Goal: Book appointment/travel/reservation

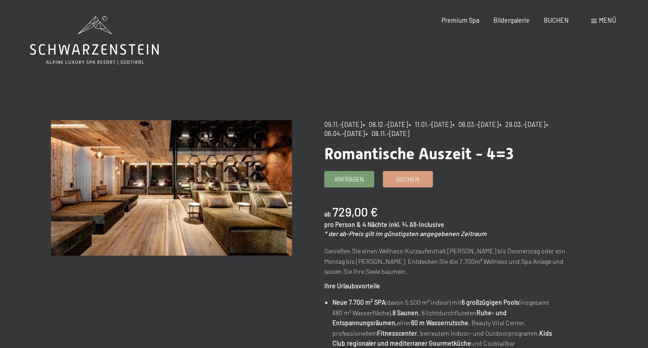
click at [85, 43] on icon at bounding box center [94, 40] width 129 height 49
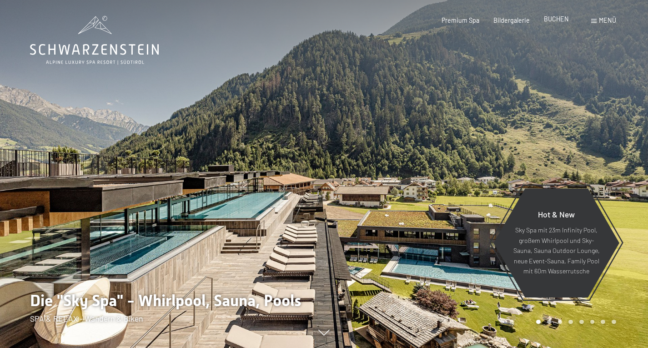
click at [558, 20] on span "BUCHEN" at bounding box center [556, 19] width 25 height 8
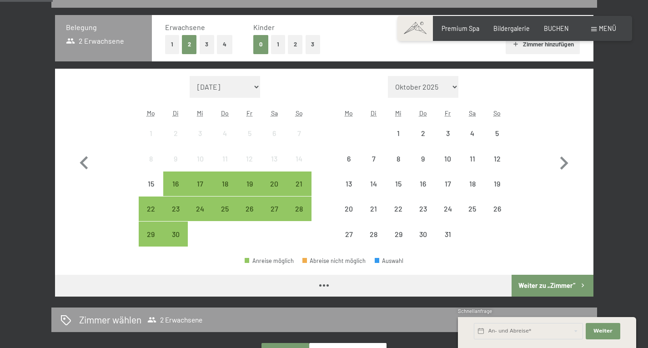
scroll to position [215, 0]
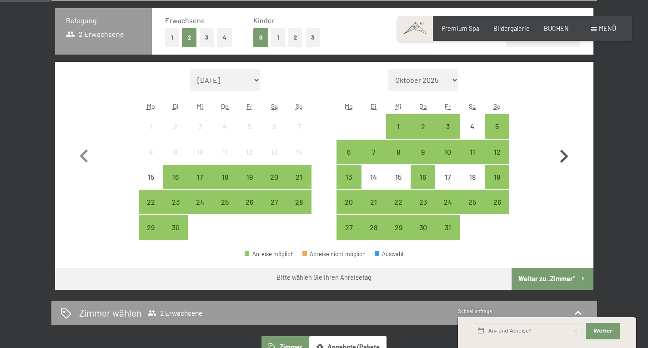
click at [564, 155] on icon "button" at bounding box center [564, 156] width 26 height 26
select select "[DATE]"
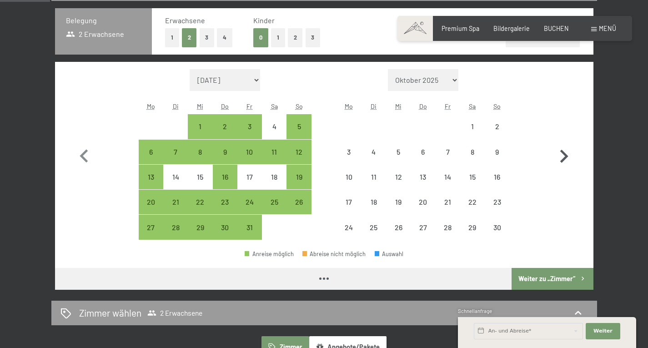
select select "[DATE]"
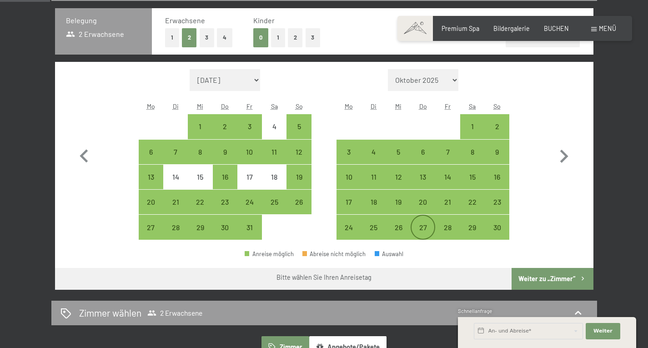
click at [432, 231] on div "27" at bounding box center [423, 235] width 23 height 23
select select "2025-10-01"
select select "2025-11-01"
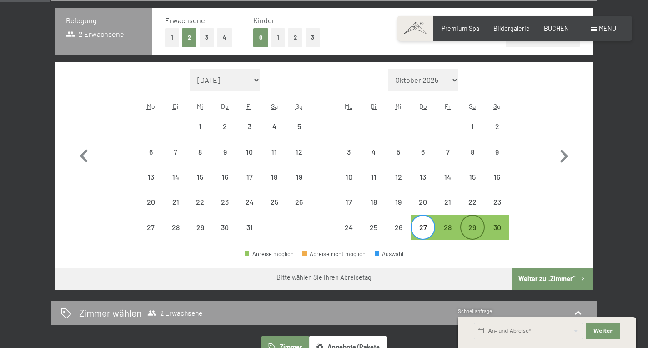
click at [475, 229] on div "29" at bounding box center [472, 235] width 23 height 23
select select "2025-10-01"
select select "2025-11-01"
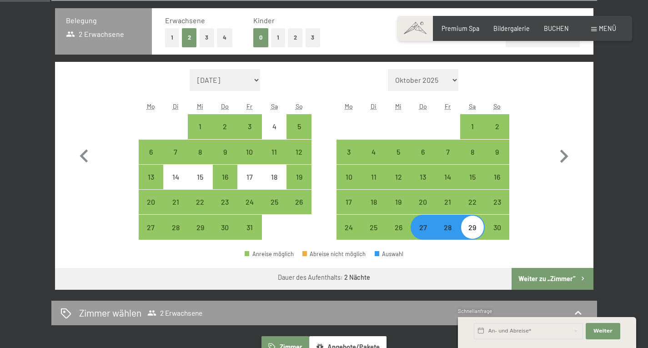
click at [582, 278] on icon "button" at bounding box center [583, 279] width 8 height 8
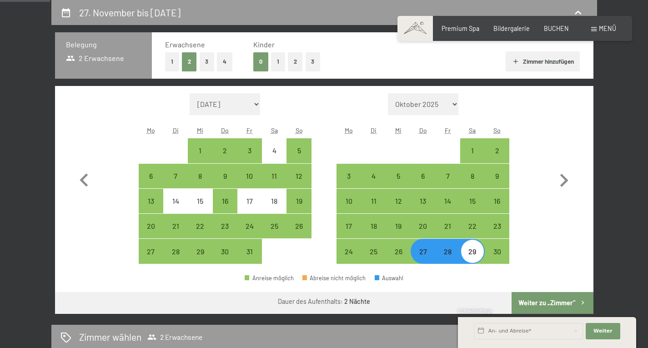
select select "2025-10-01"
select select "2025-11-01"
